Goal: Find specific page/section: Find specific page/section

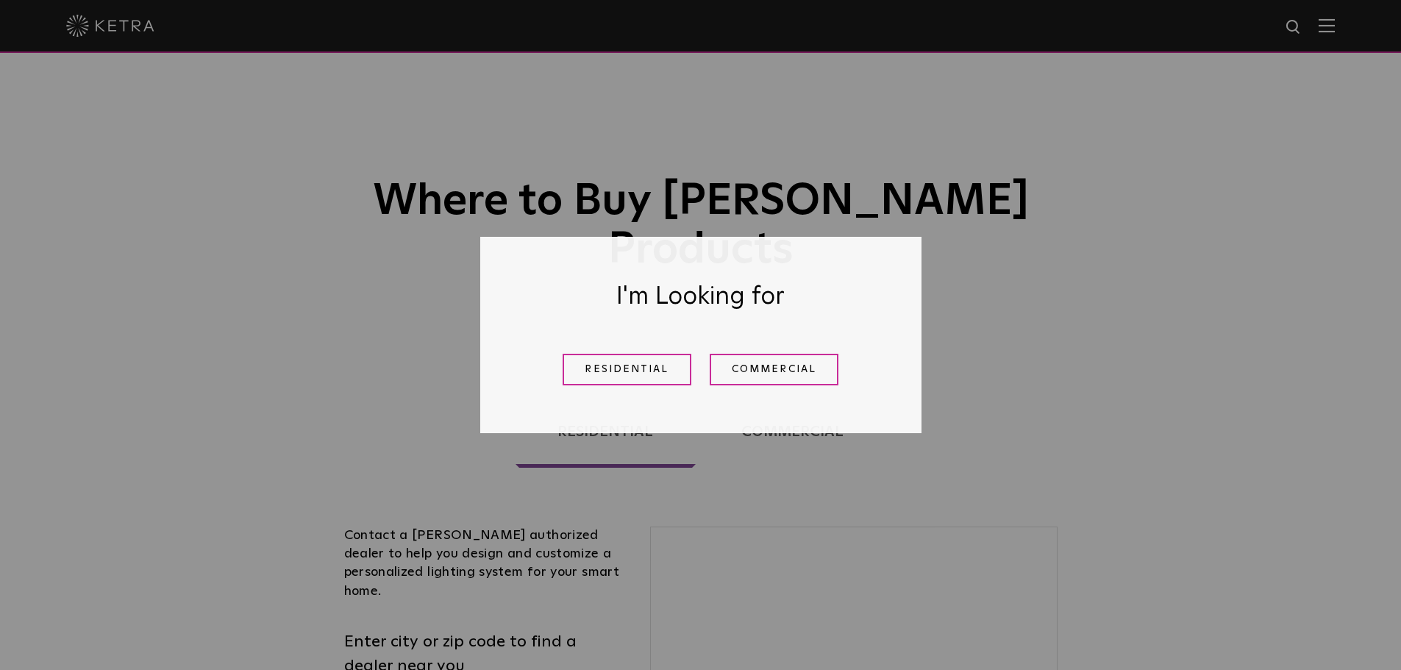
click at [649, 378] on link "Residential" at bounding box center [627, 370] width 129 height 32
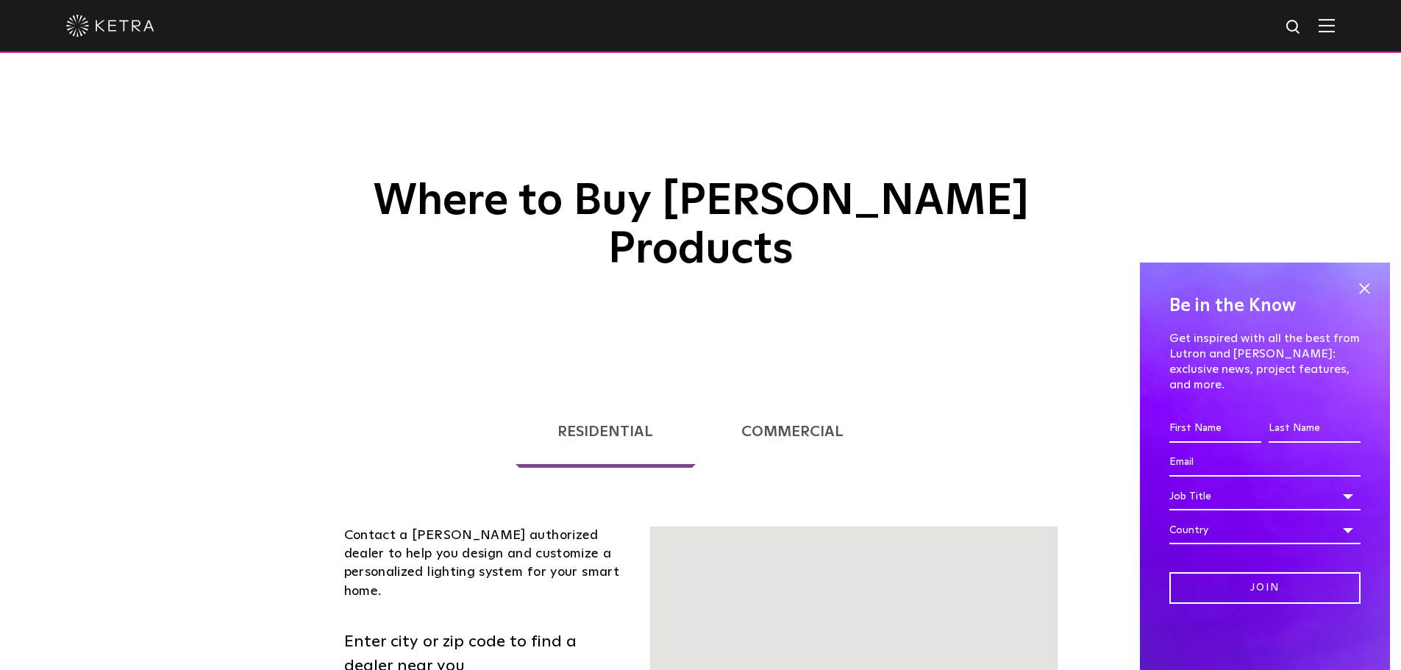
scroll to position [375, 0]
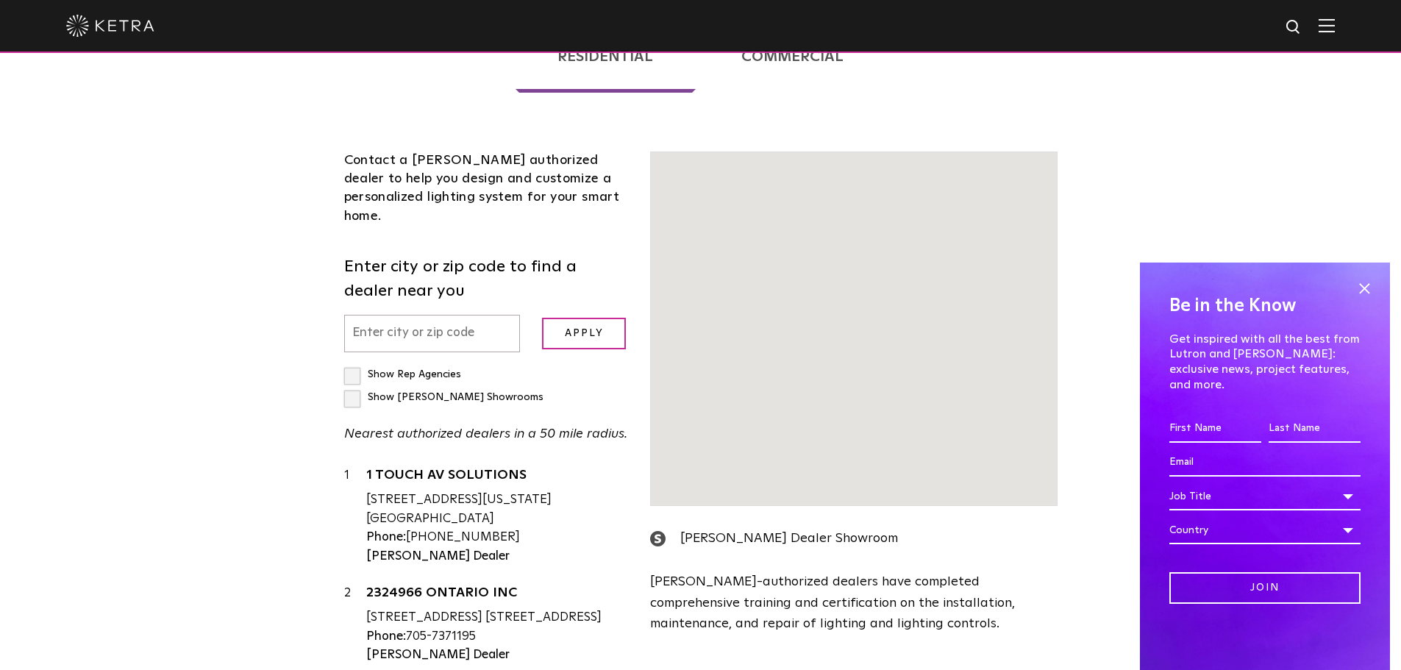
click at [431, 491] on div "[STREET_ADDRESS][US_STATE] [GEOGRAPHIC_DATA]" at bounding box center [497, 510] width 263 height 38
click at [452, 491] on div "[STREET_ADDRESS][US_STATE] [GEOGRAPHIC_DATA]" at bounding box center [497, 510] width 263 height 38
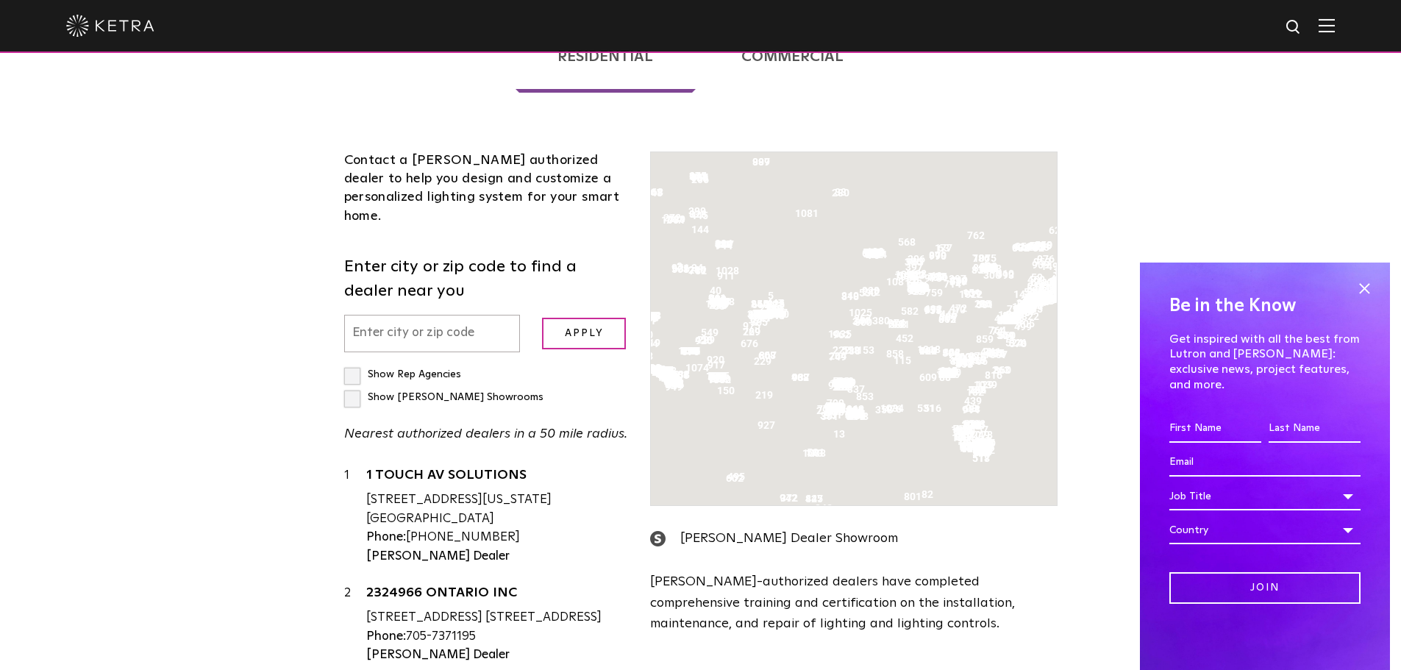
scroll to position [228, 0]
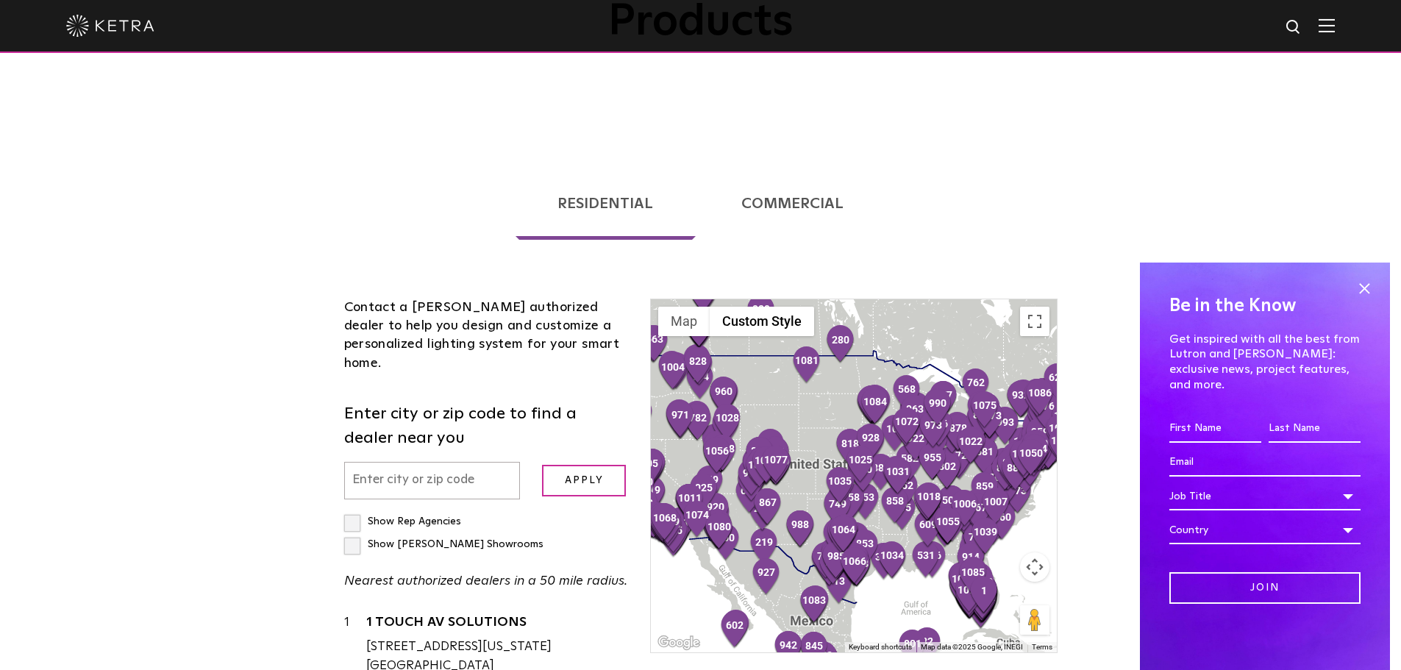
click at [350, 516] on label "Show Rep Agencies" at bounding box center [402, 521] width 117 height 10
click at [350, 510] on input "Show Rep Agencies" at bounding box center [349, 515] width 10 height 10
checkbox input "true"
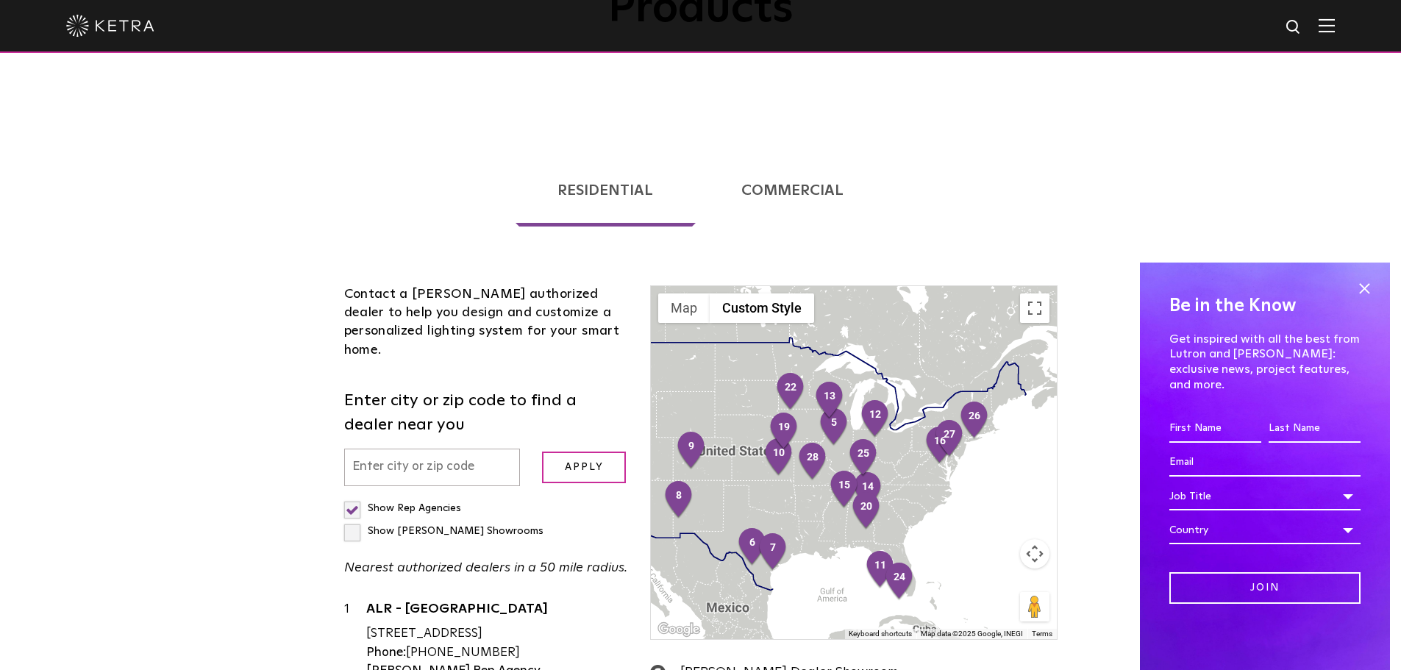
scroll to position [302, 0]
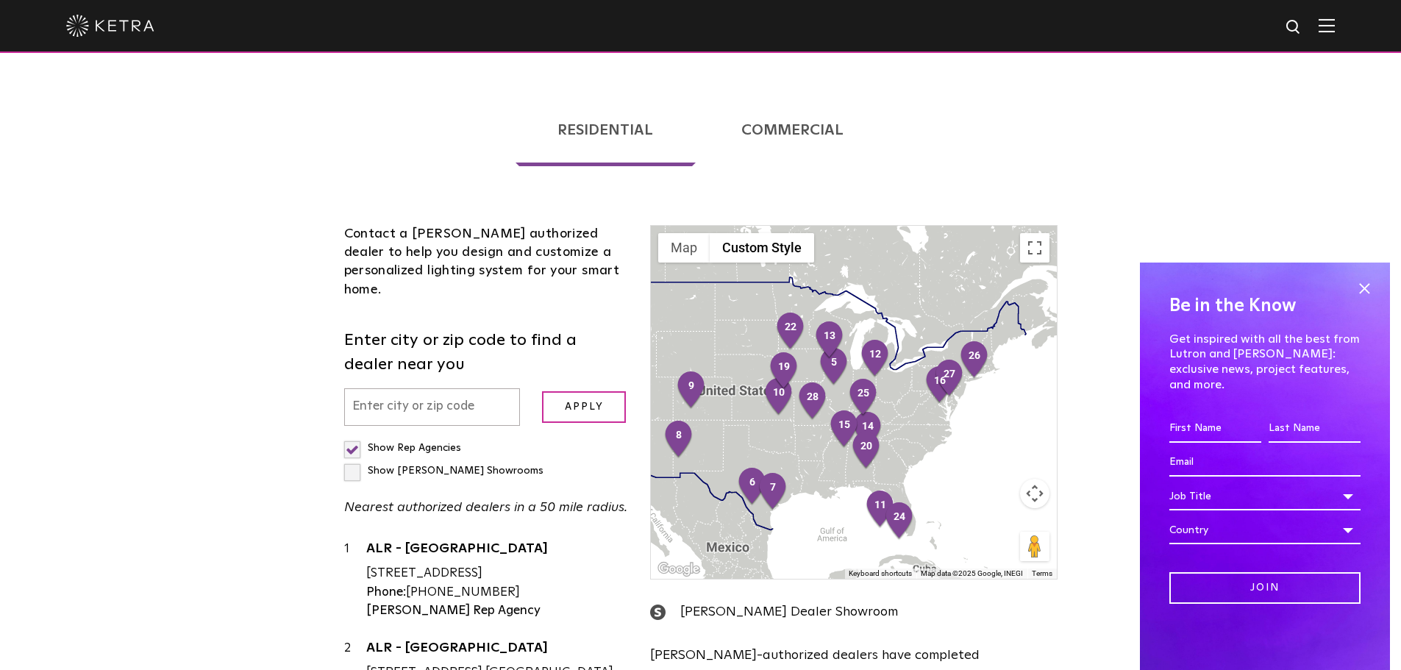
click at [409, 388] on input "text" at bounding box center [432, 407] width 177 height 38
type input "30269"
click at [480, 466] on label "Show [PERSON_NAME] Showrooms" at bounding box center [443, 471] width 199 height 10
click at [354, 437] on input "Show [PERSON_NAME] Showrooms" at bounding box center [349, 442] width 10 height 10
checkbox input "true"
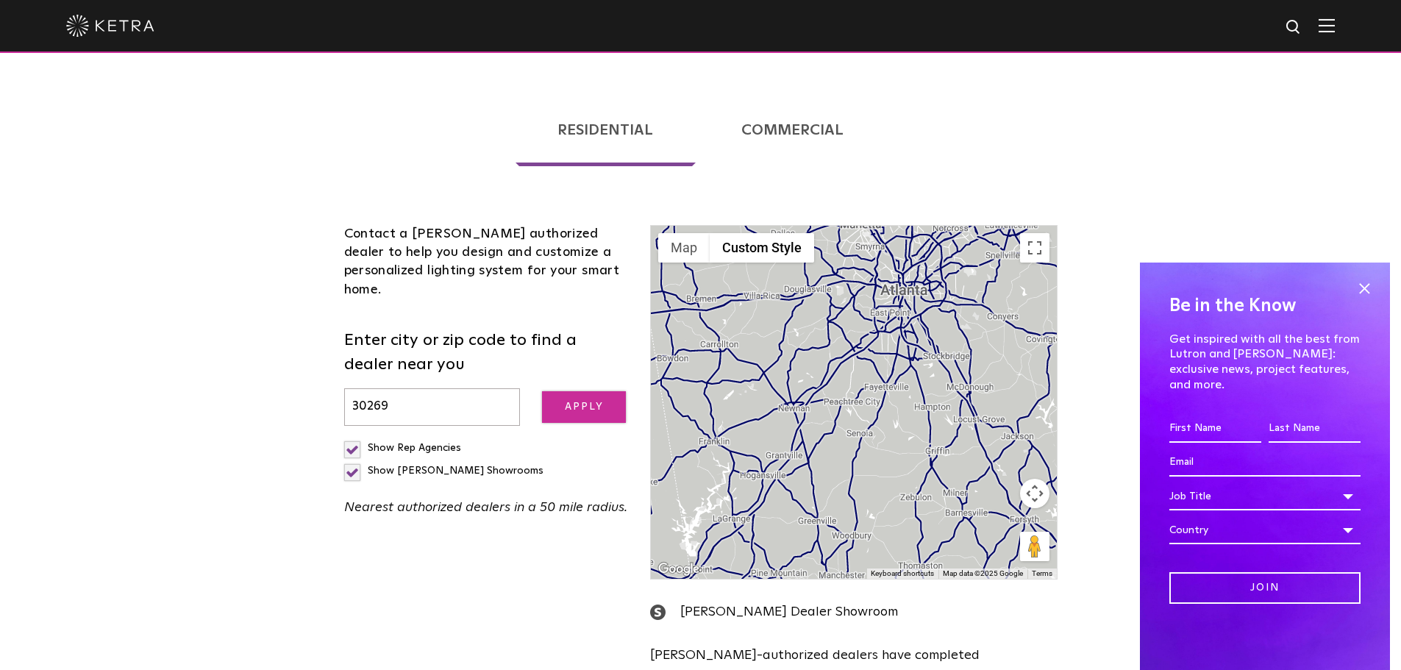
click at [583, 391] on input "Apply" at bounding box center [584, 407] width 84 height 32
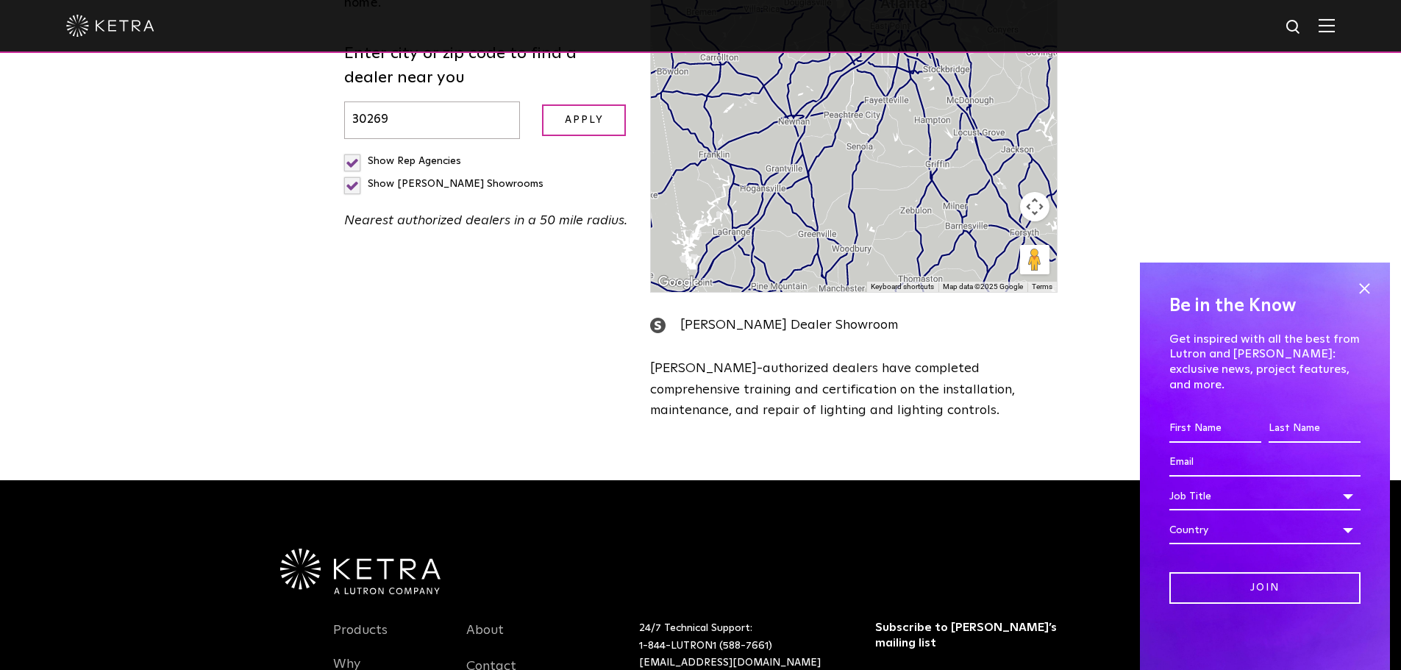
scroll to position [375, 0]
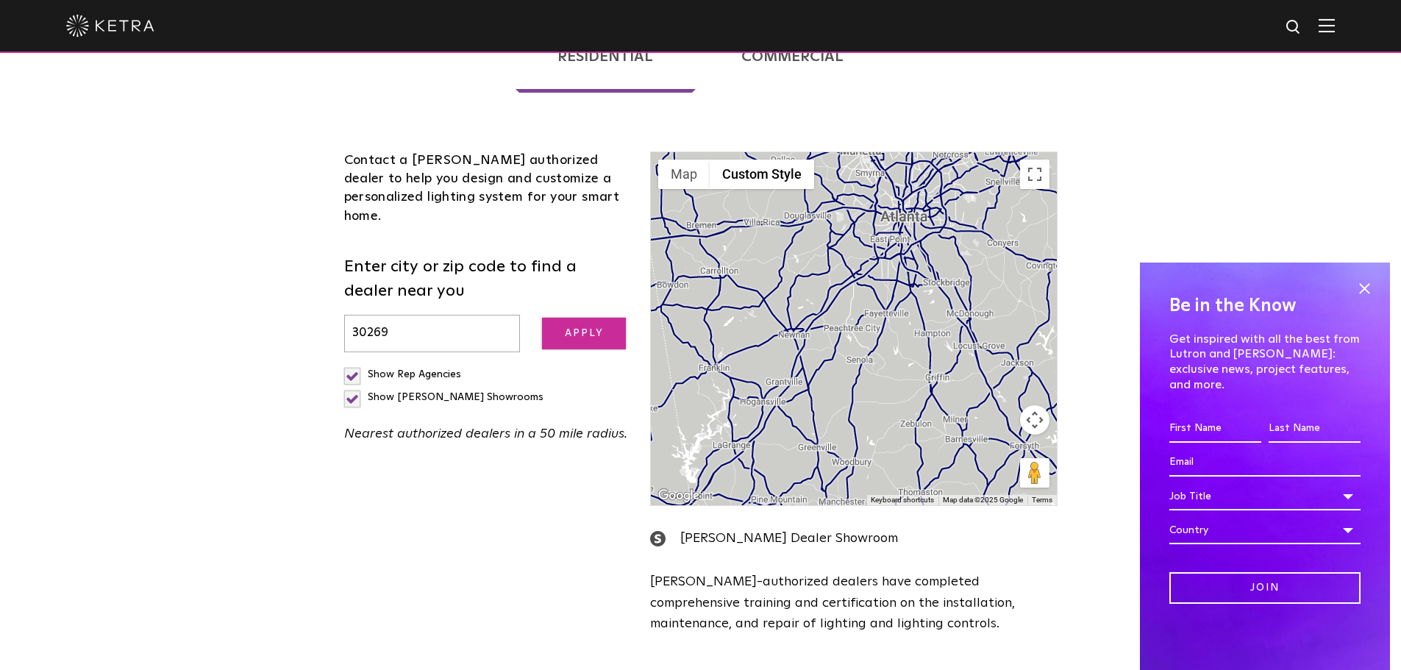
click at [560, 318] on input "Apply" at bounding box center [584, 334] width 84 height 32
drag, startPoint x: 403, startPoint y: 268, endPoint x: 259, endPoint y: 257, distance: 144.6
click at [259, 257] on div "Loading... Residential Commercial Contact a [PERSON_NAME] authorized dealer to …" at bounding box center [700, 344] width 1401 height 699
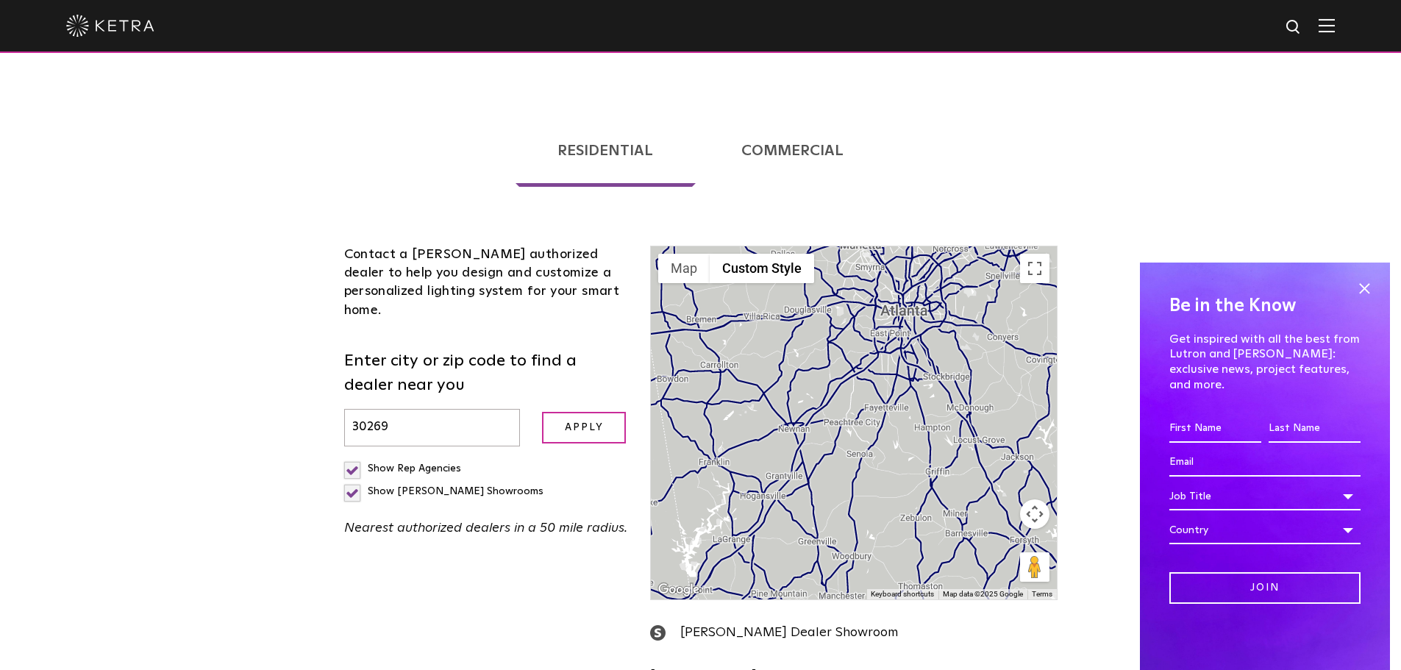
scroll to position [221, 0]
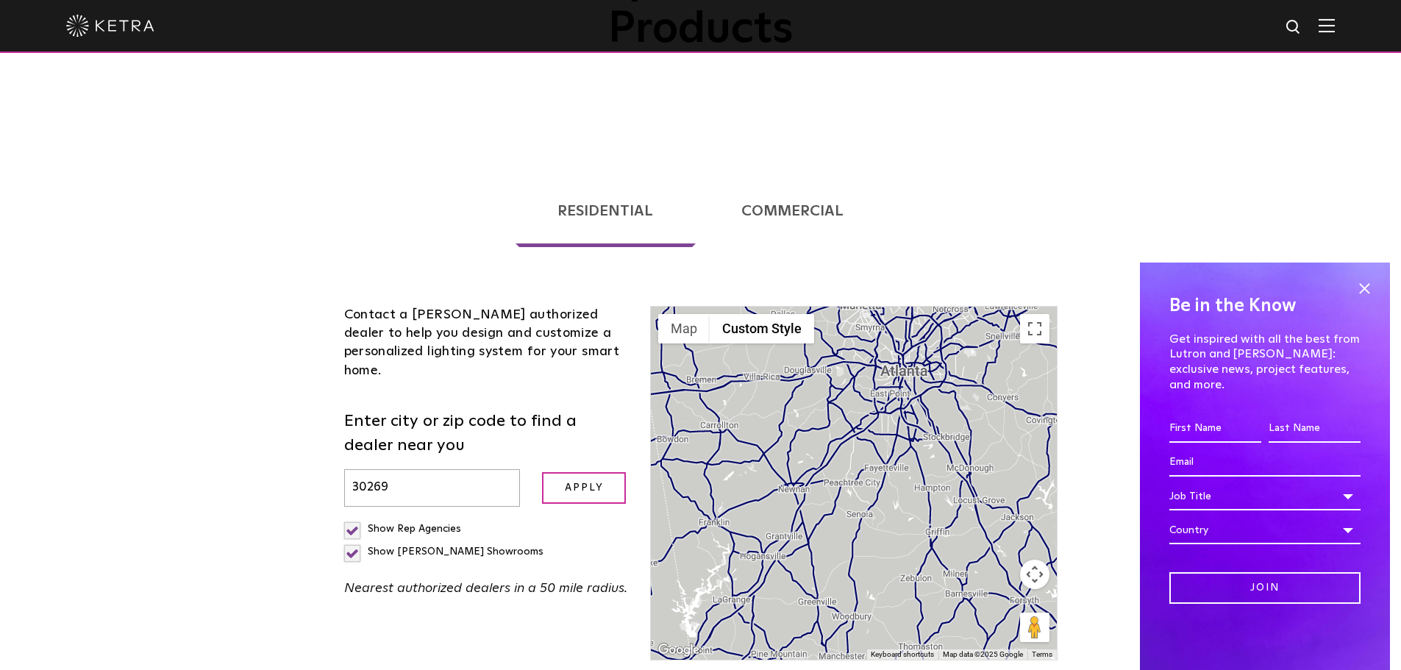
click at [777, 175] on link "Commercial" at bounding box center [792, 211] width 186 height 72
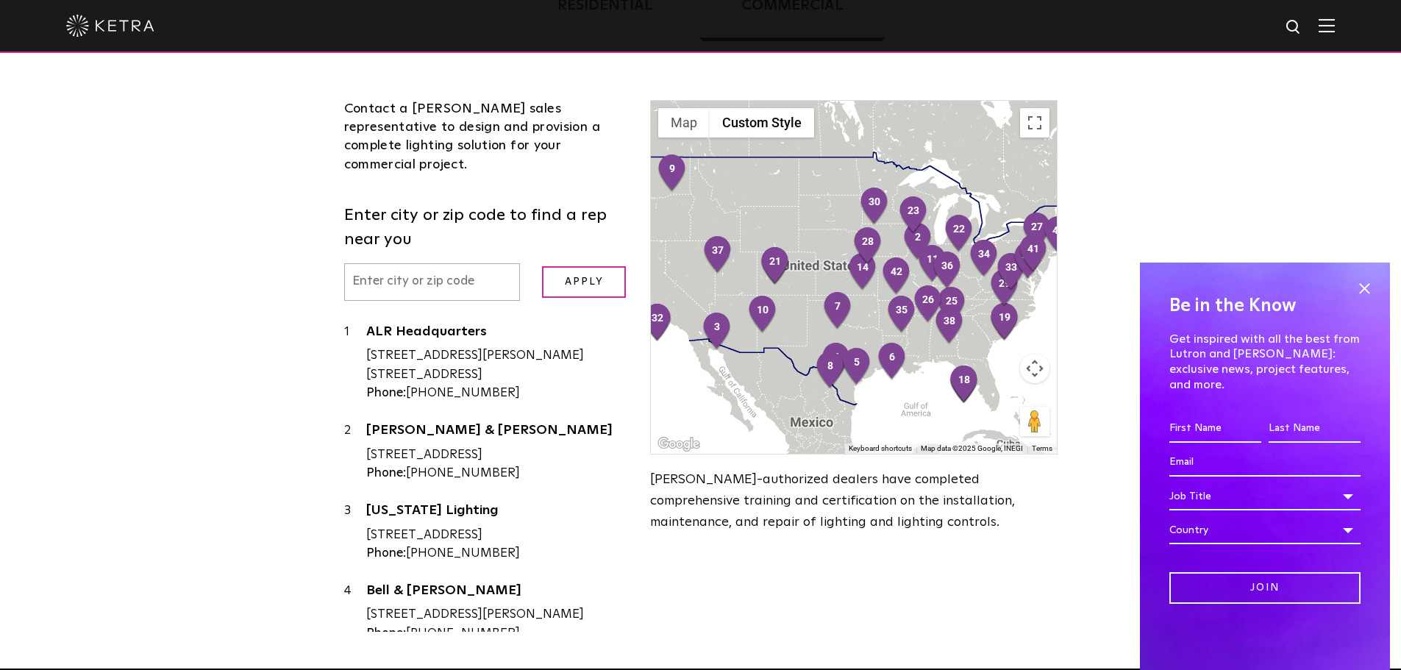
scroll to position [456, 0]
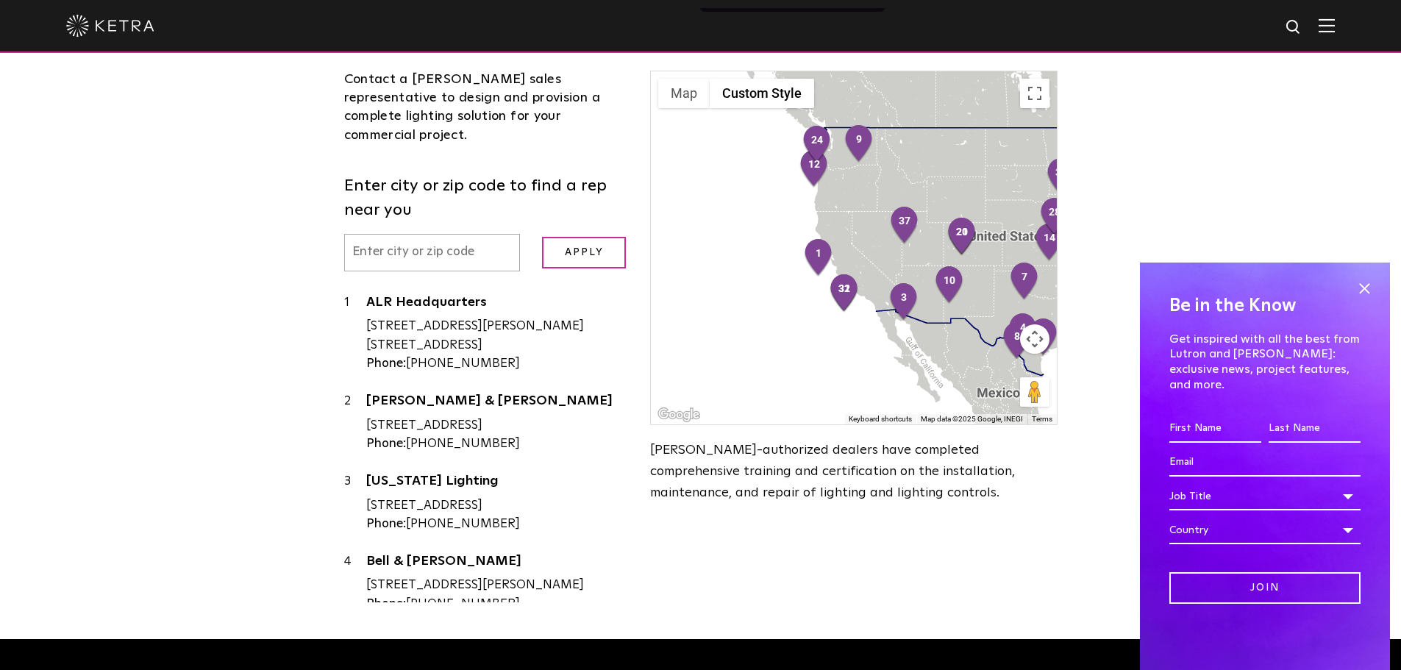
click at [427, 234] on input "text" at bounding box center [432, 253] width 177 height 38
type input "30269"
click at [560, 237] on input "Apply" at bounding box center [584, 253] width 84 height 32
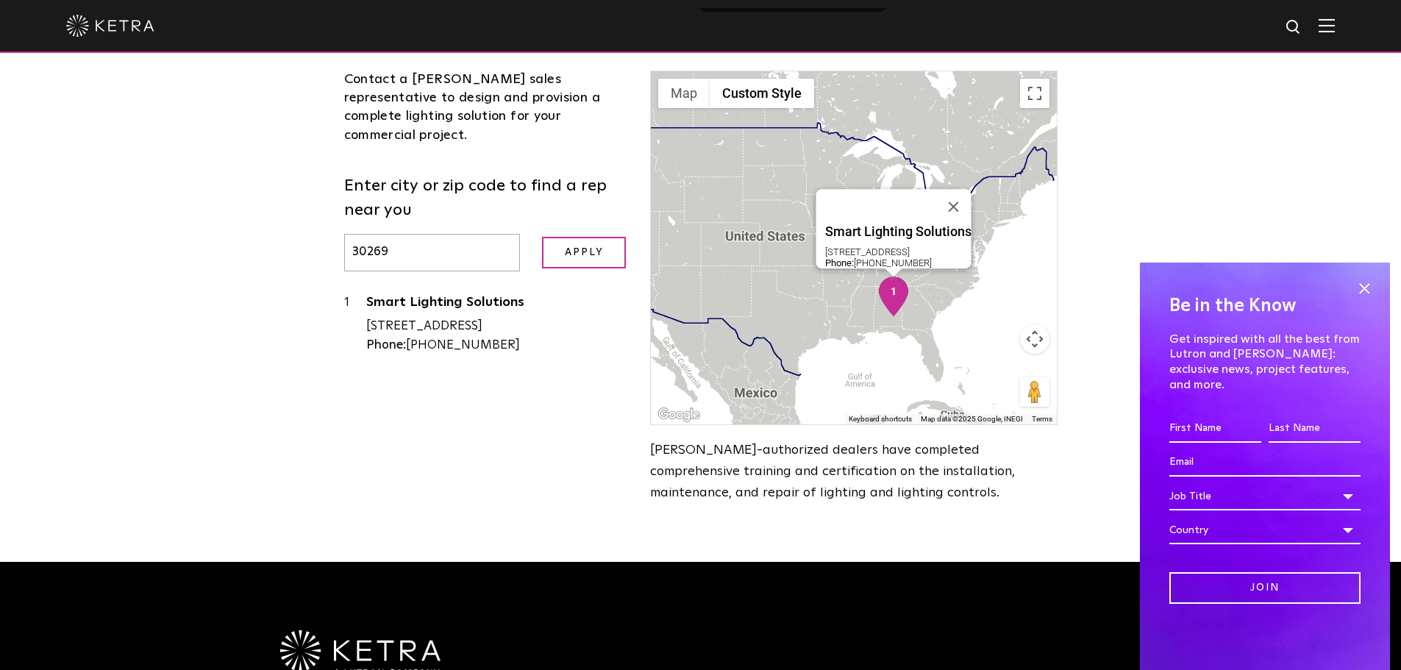
click at [436, 317] on div "[STREET_ADDRESS]" at bounding box center [497, 326] width 263 height 19
click at [442, 296] on link "Smart Lighting Solutions" at bounding box center [497, 305] width 263 height 18
click at [890, 277] on img "1" at bounding box center [893, 297] width 31 height 40
click at [892, 277] on img "1" at bounding box center [893, 297] width 31 height 40
click at [458, 296] on link "Smart Lighting Solutions" at bounding box center [497, 305] width 263 height 18
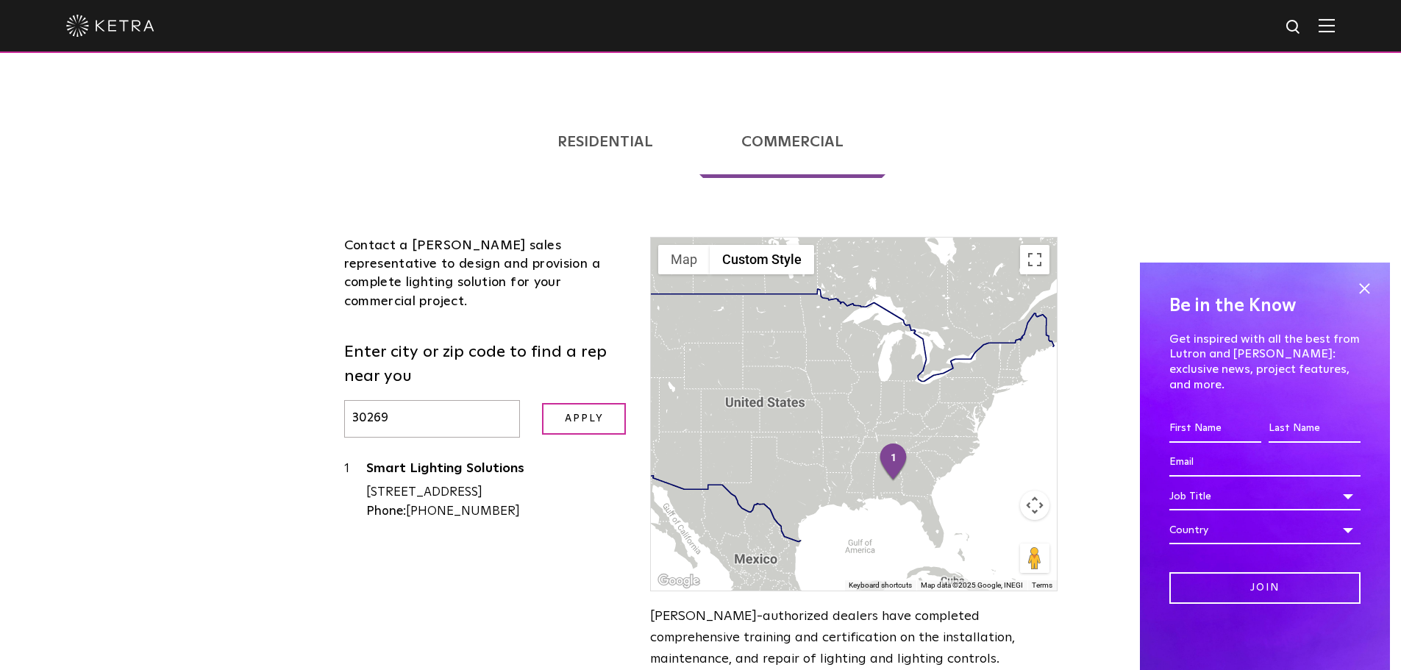
scroll to position [309, 0]
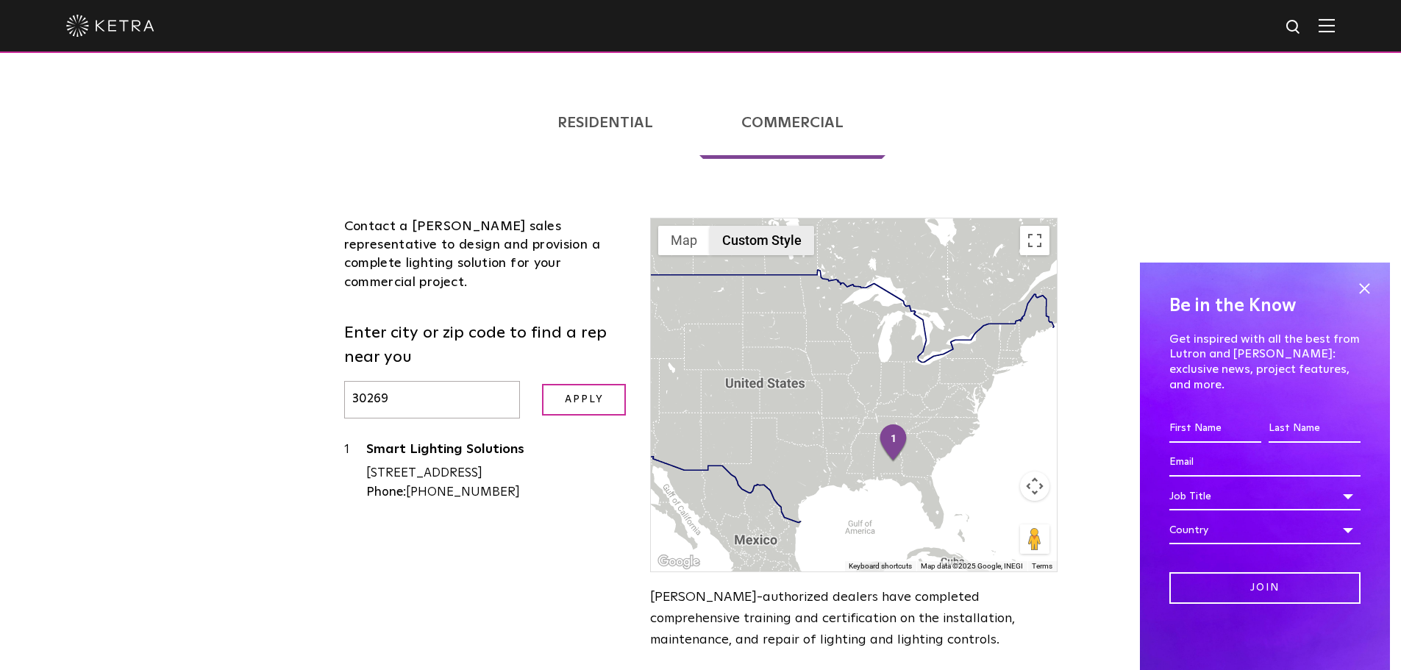
click at [748, 226] on button "Custom Style" at bounding box center [762, 240] width 104 height 29
click at [682, 226] on button "Map" at bounding box center [683, 240] width 51 height 29
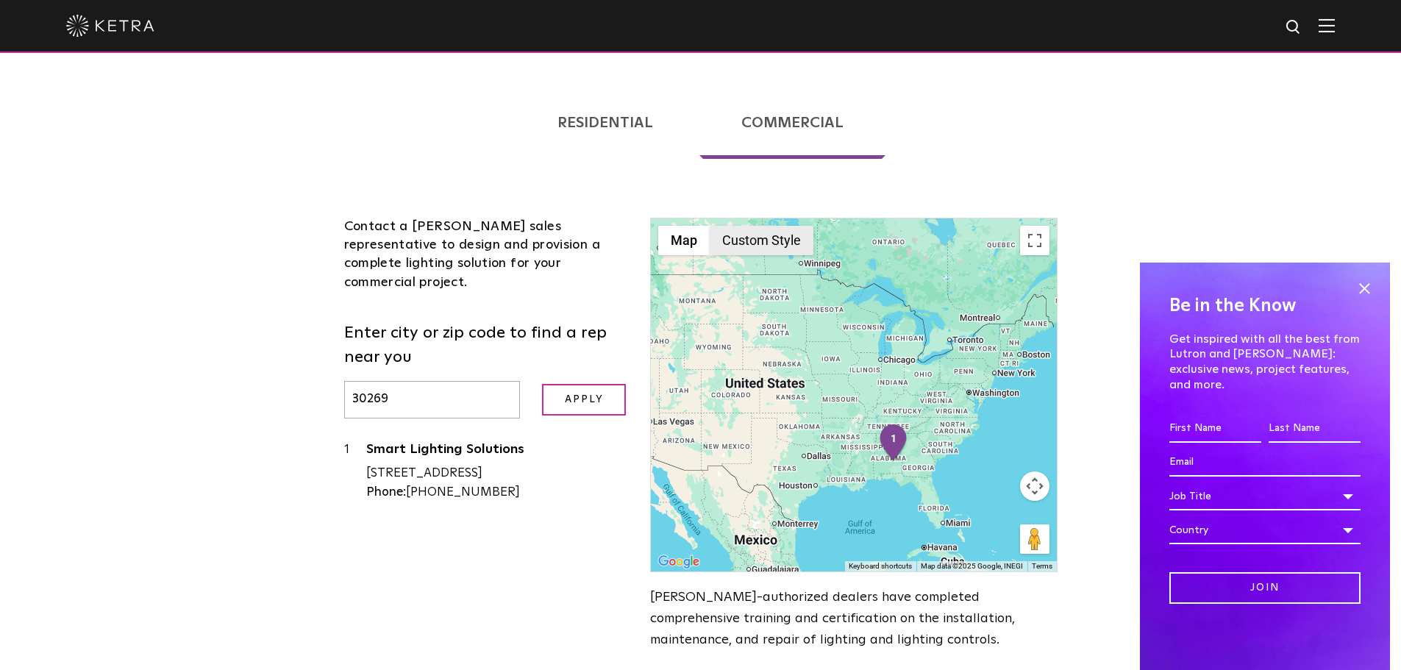
click at [750, 226] on button "Custom Style" at bounding box center [762, 240] width 104 height 29
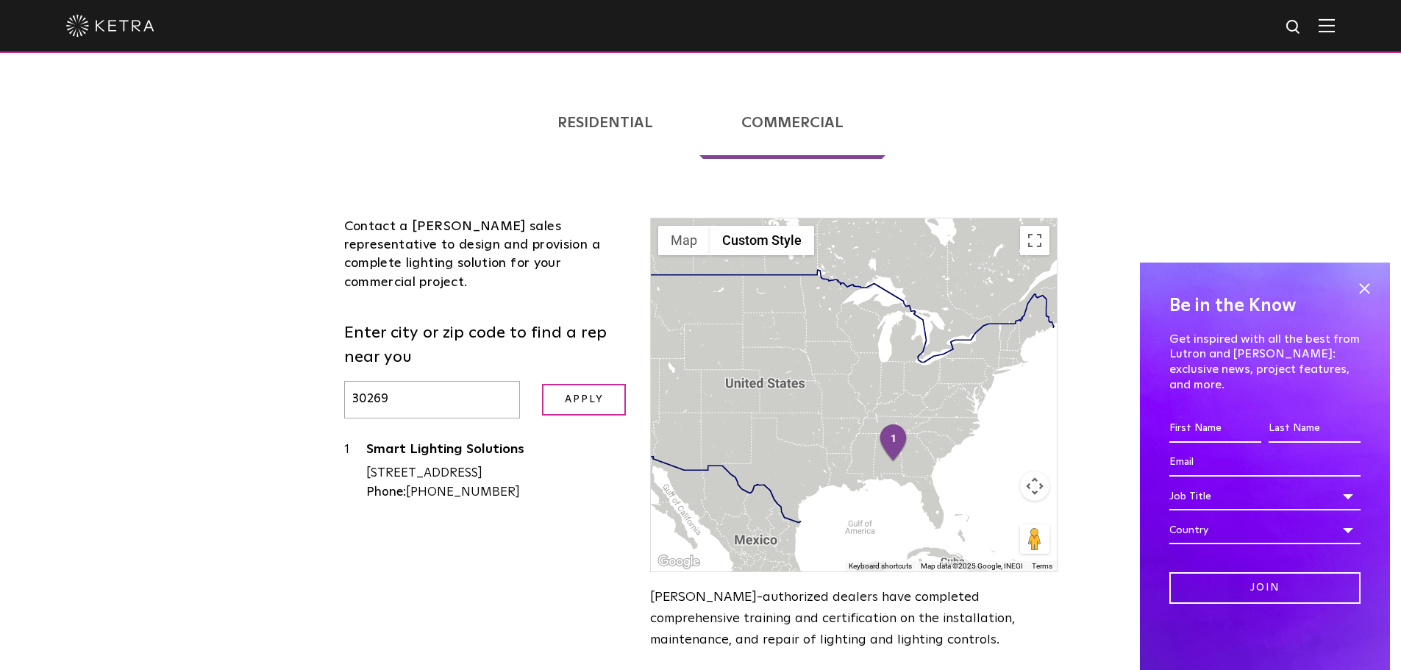
click at [619, 87] on link "Residential" at bounding box center [605, 123] width 179 height 72
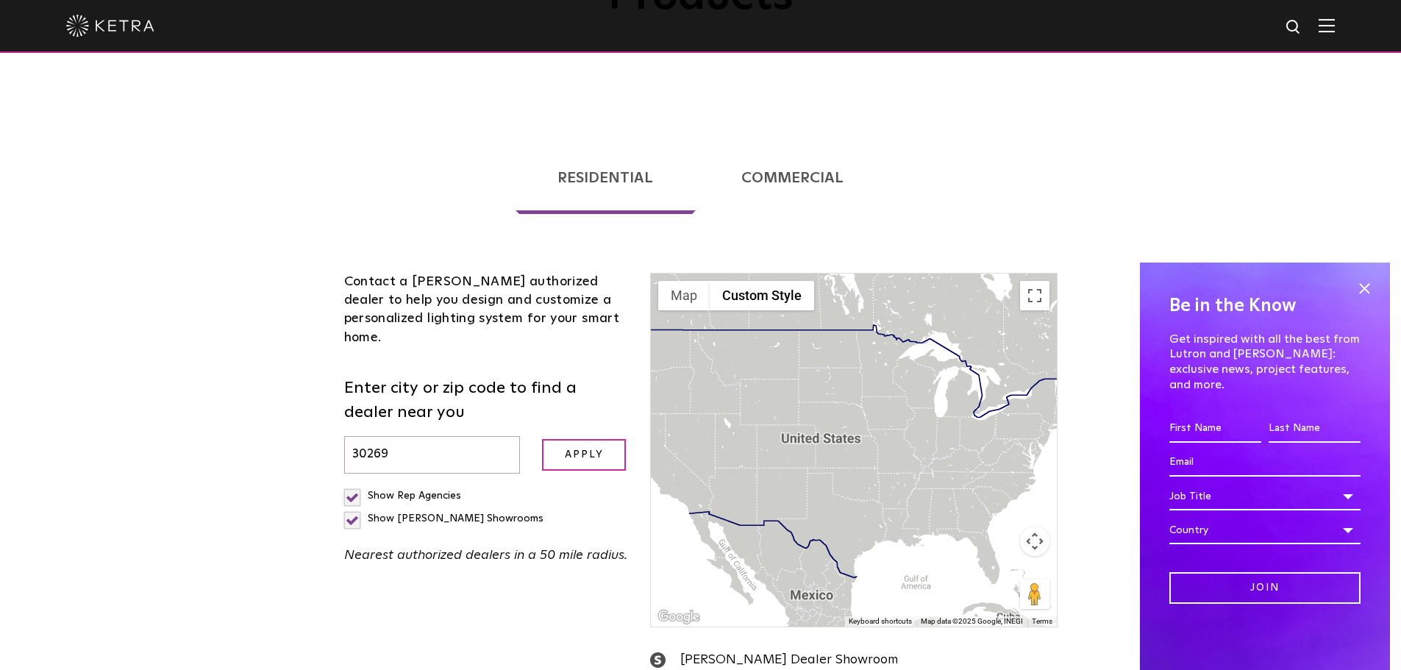
scroll to position [250, 0]
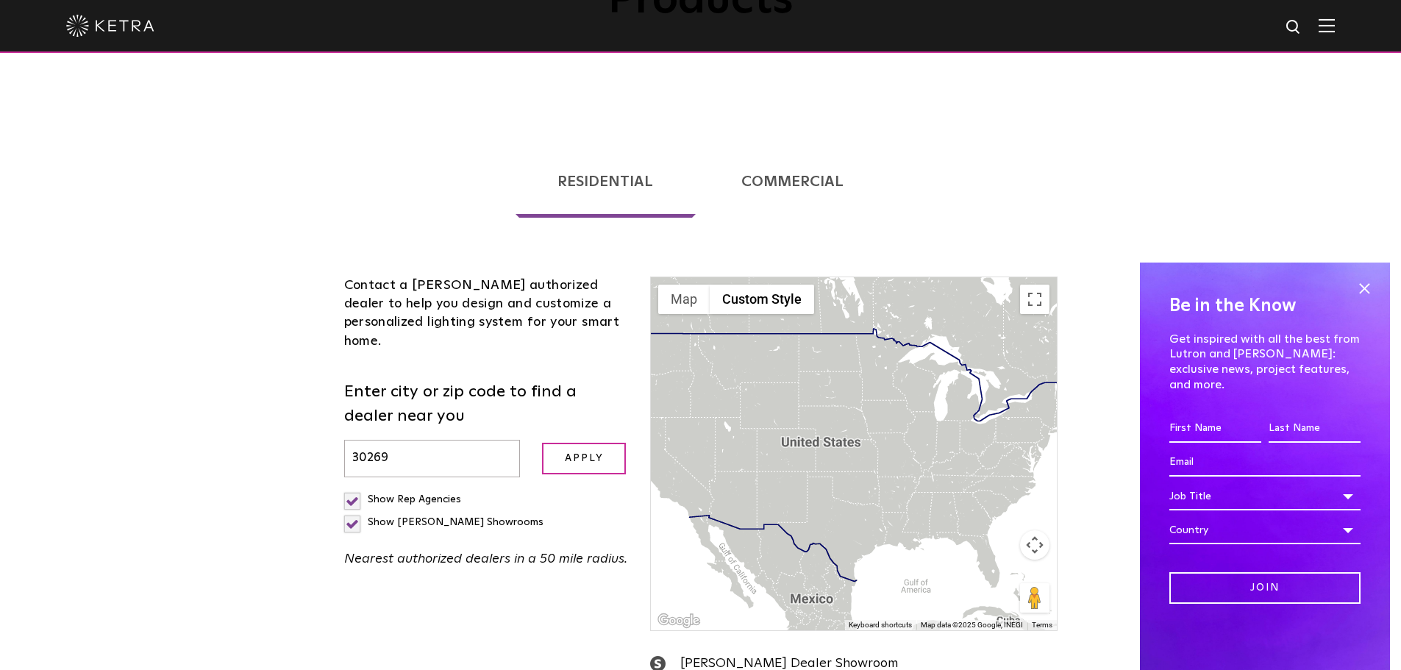
drag, startPoint x: 437, startPoint y: 385, endPoint x: 264, endPoint y: 367, distance: 173.7
click at [264, 367] on div "Loading... Residential Commercial Contact a [PERSON_NAME] authorized dealer to …" at bounding box center [700, 469] width 1401 height 699
click at [542, 443] on input "Apply" at bounding box center [584, 459] width 84 height 32
click at [1033, 530] on button "Map camera controls" at bounding box center [1034, 544] width 29 height 29
click at [774, 146] on link "Commercial" at bounding box center [792, 182] width 186 height 72
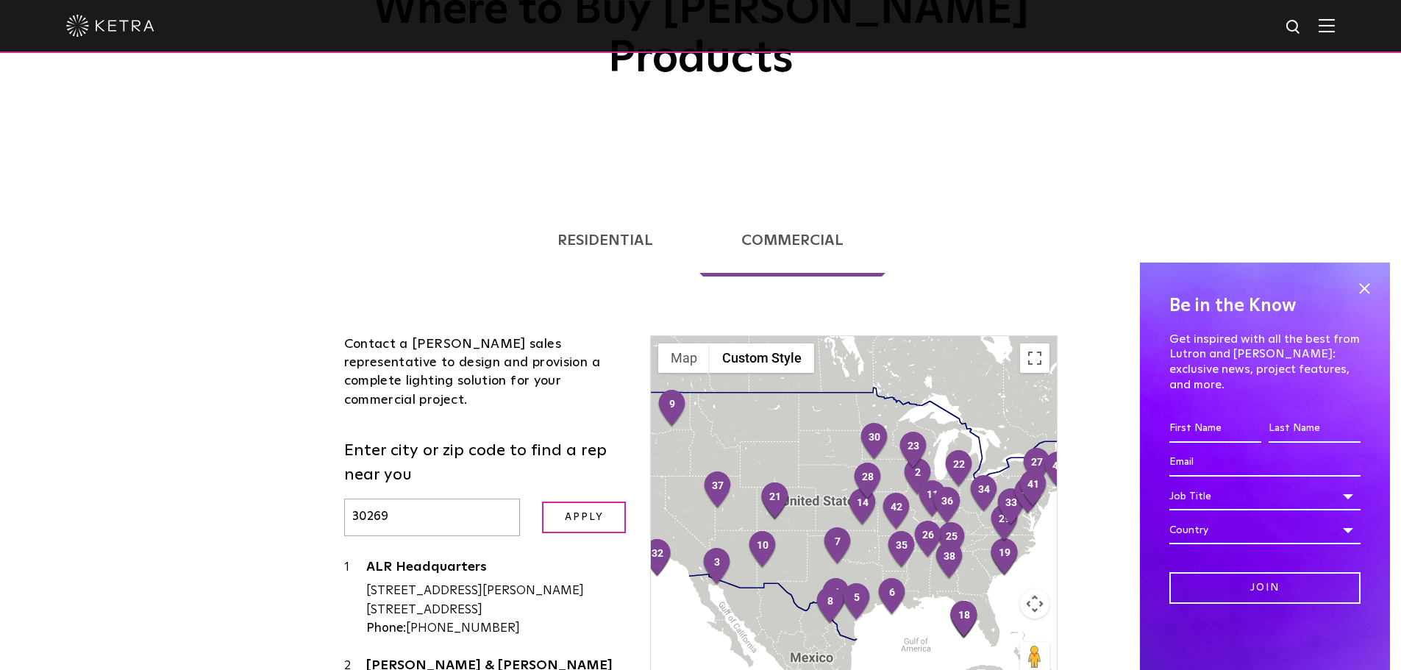
click at [607, 204] on link "Residential" at bounding box center [605, 240] width 179 height 72
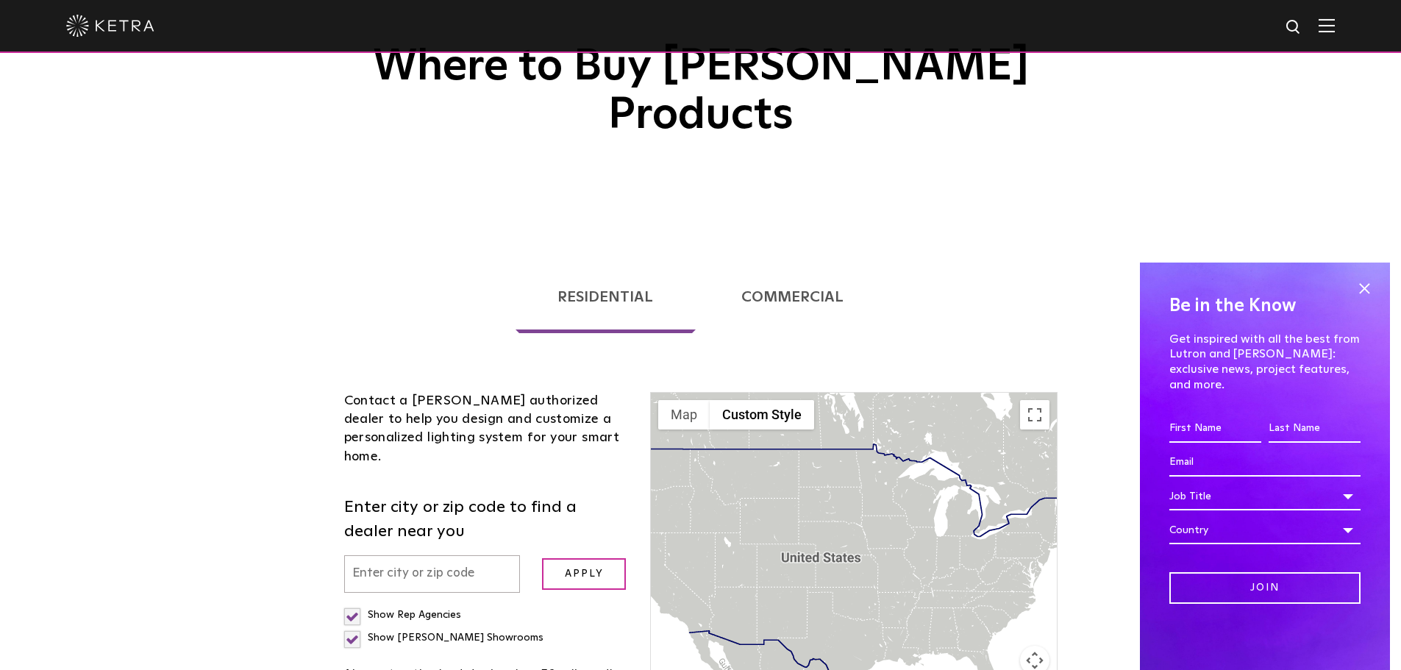
scroll to position [353, 0]
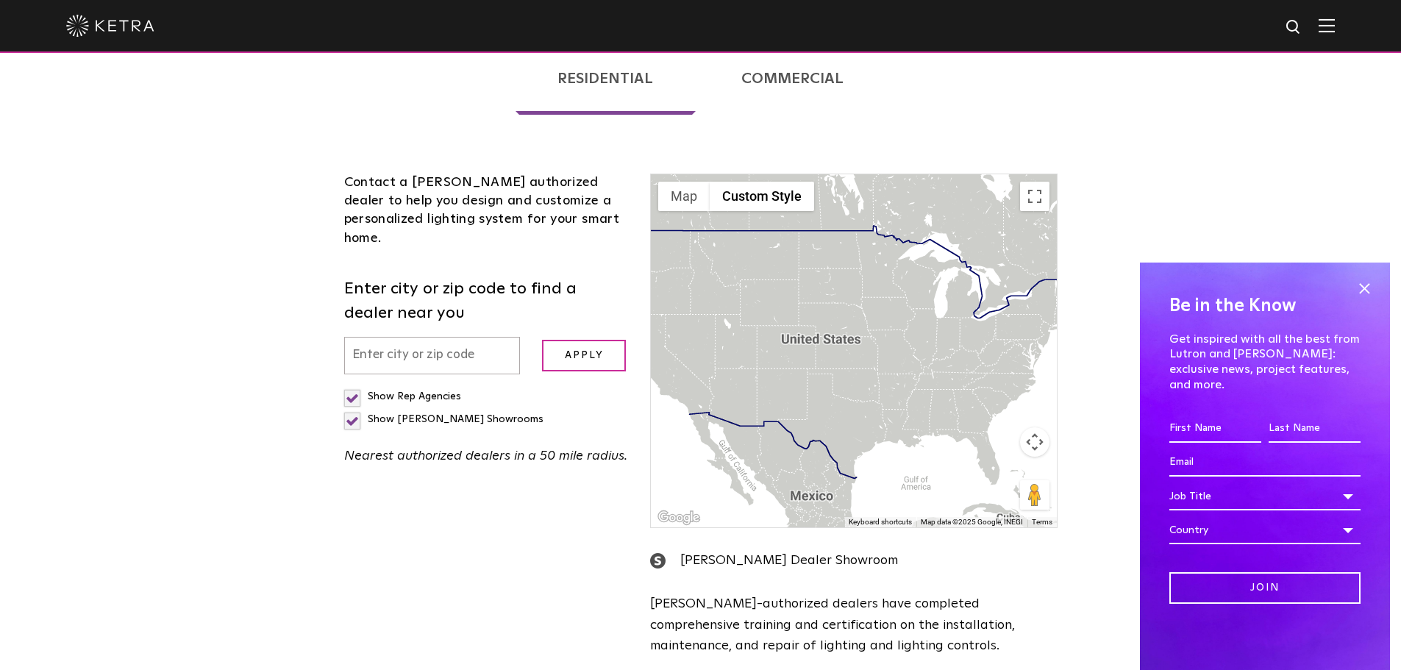
click at [354, 391] on label "Show Rep Agencies" at bounding box center [402, 396] width 117 height 10
click at [354, 385] on input "Show Rep Agencies" at bounding box center [349, 390] width 10 height 10
checkbox input "false"
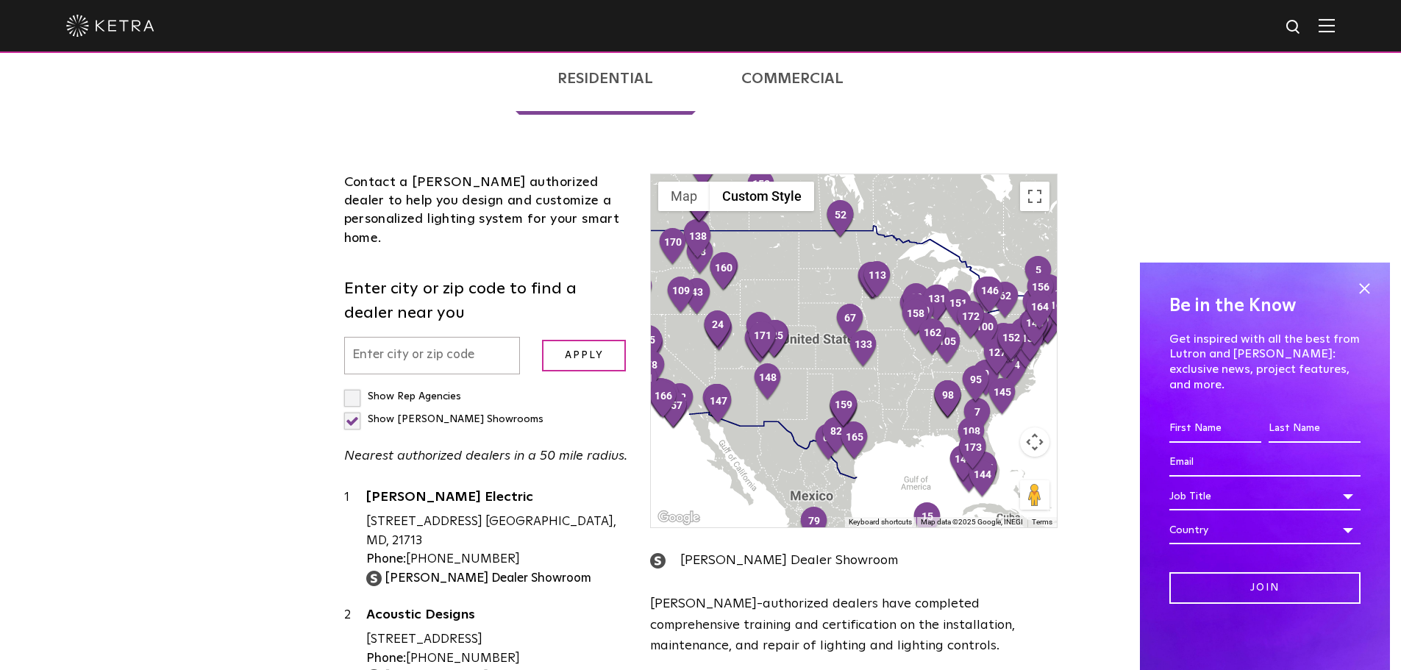
click at [480, 414] on label "Show [PERSON_NAME] Showrooms" at bounding box center [443, 419] width 199 height 10
click at [354, 385] on input "Show [PERSON_NAME] Showrooms" at bounding box center [349, 390] width 10 height 10
checkbox input "false"
